Goal: Task Accomplishment & Management: Use online tool/utility

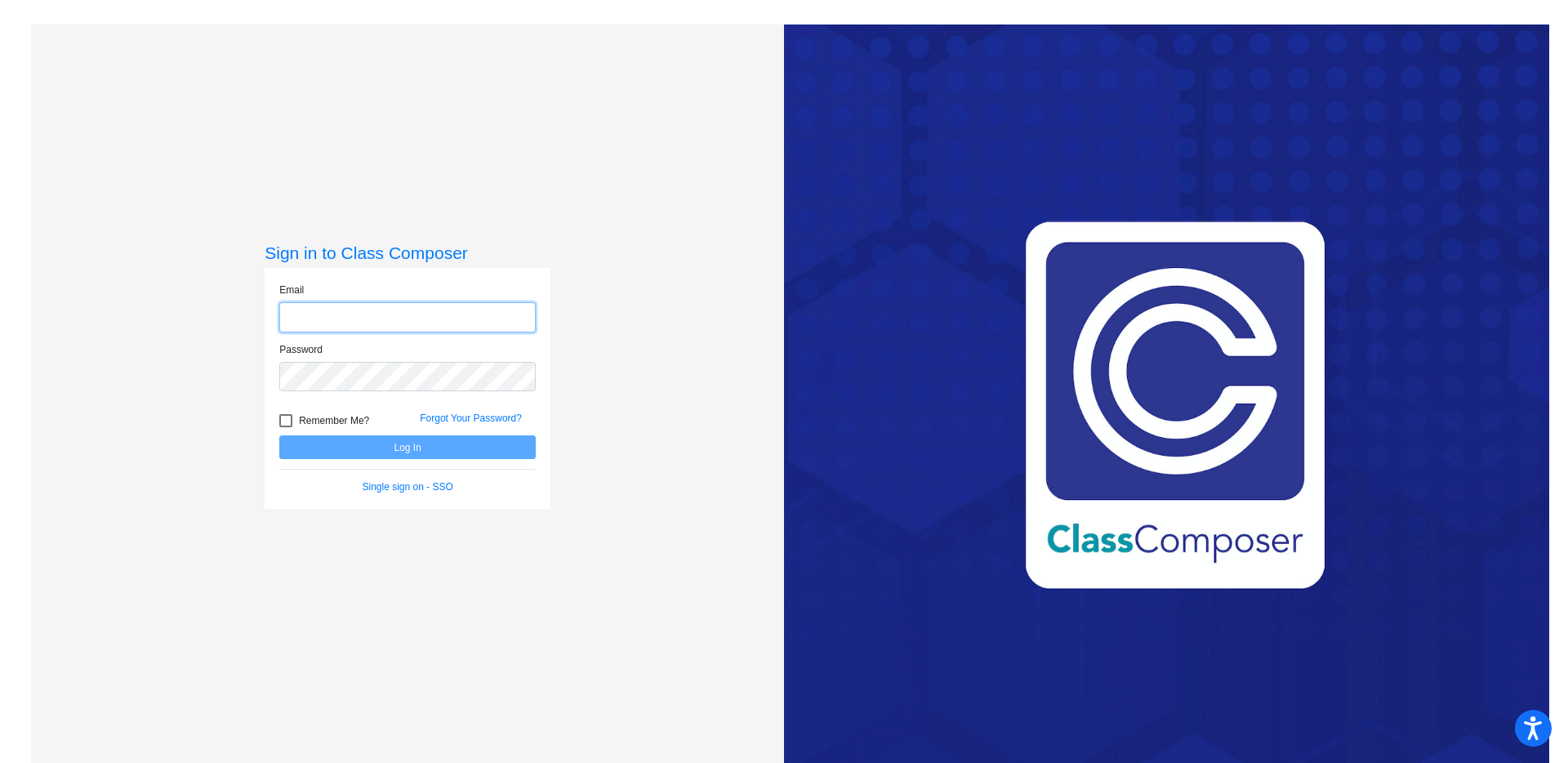
type input "[EMAIL_ADDRESS][DOMAIN_NAME]"
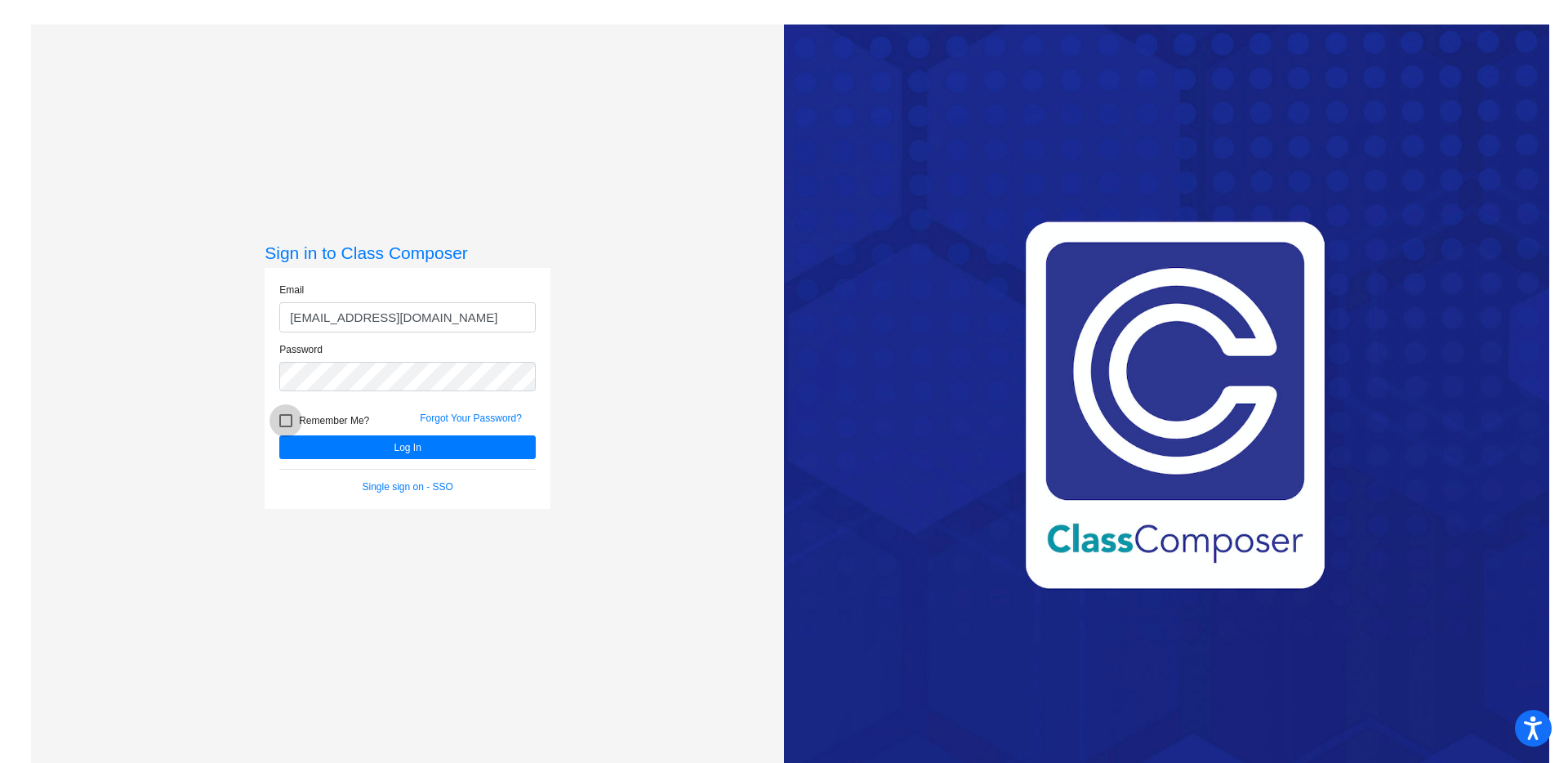
click at [281, 423] on div at bounding box center [286, 421] width 13 height 13
click at [285, 427] on input "Remember Me?" at bounding box center [285, 427] width 1 height 1
checkbox input "true"
click at [328, 446] on button "Log In" at bounding box center [408, 446] width 256 height 23
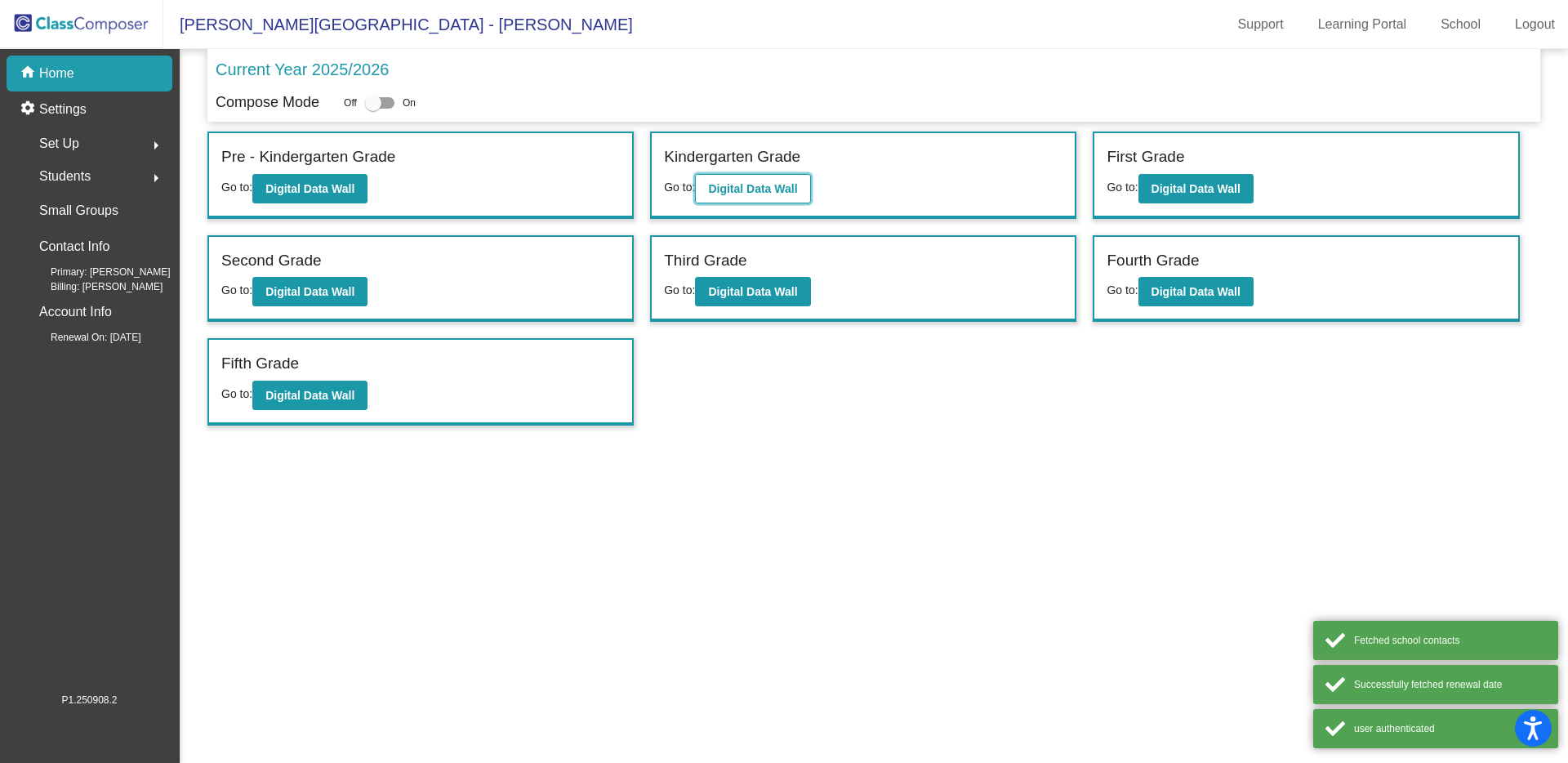
click at [743, 190] on b "Digital Data Wall" at bounding box center [752, 189] width 89 height 13
